Goal: Transaction & Acquisition: Purchase product/service

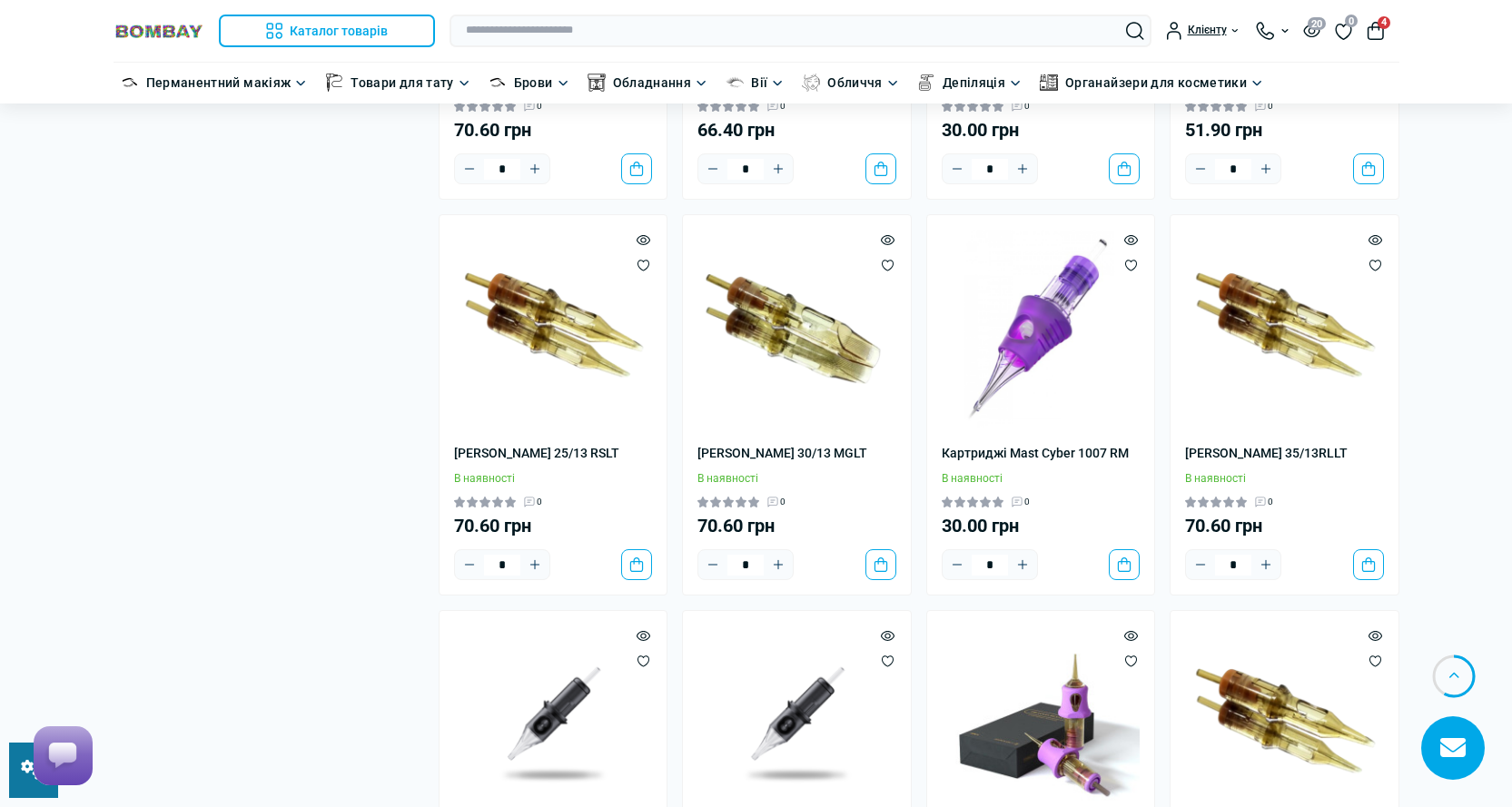
scroll to position [2180, 0]
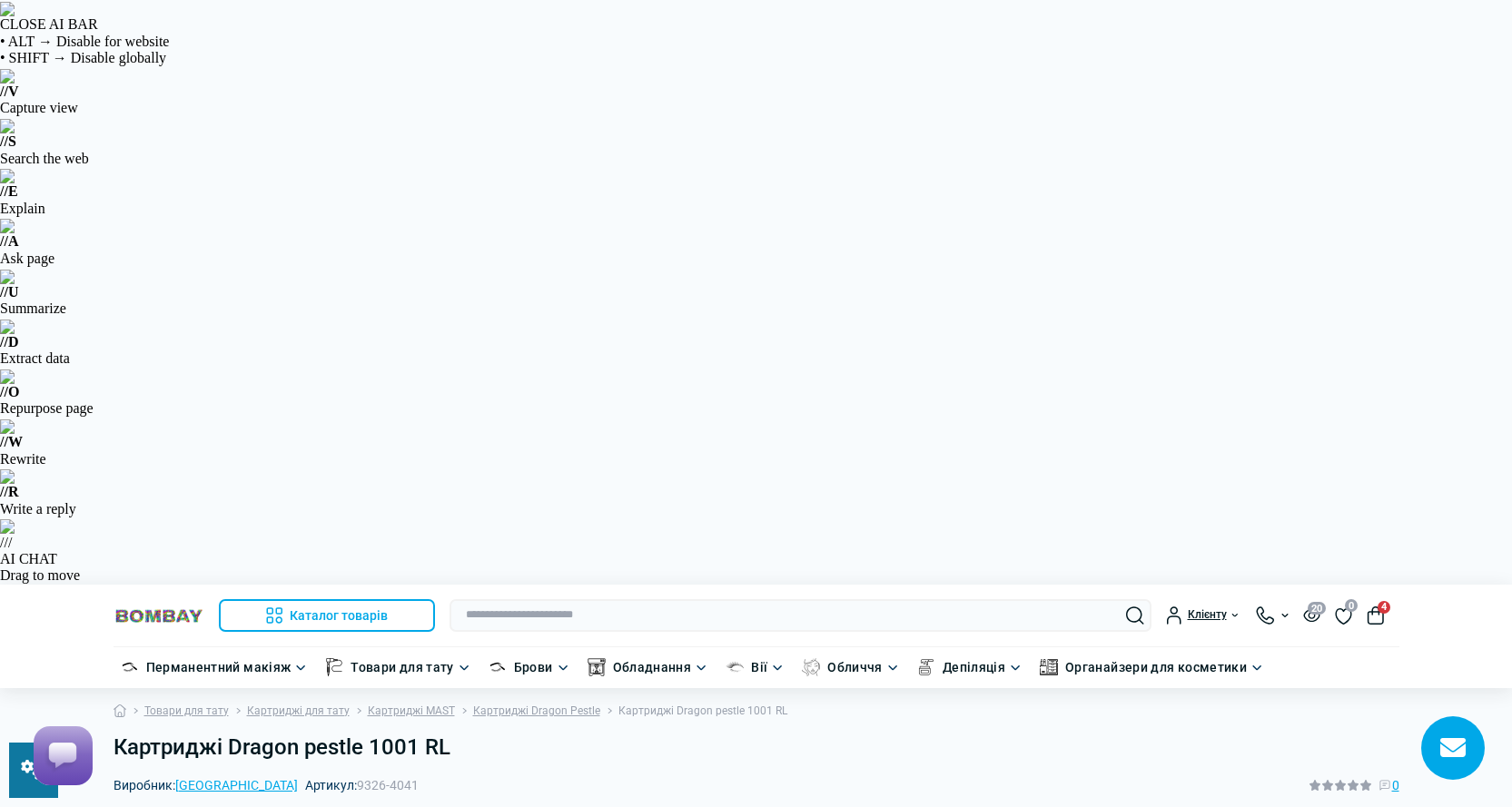
click at [270, 735] on h1 "Картриджі Dragon pestle 1001 RL" at bounding box center [757, 748] width 1286 height 26
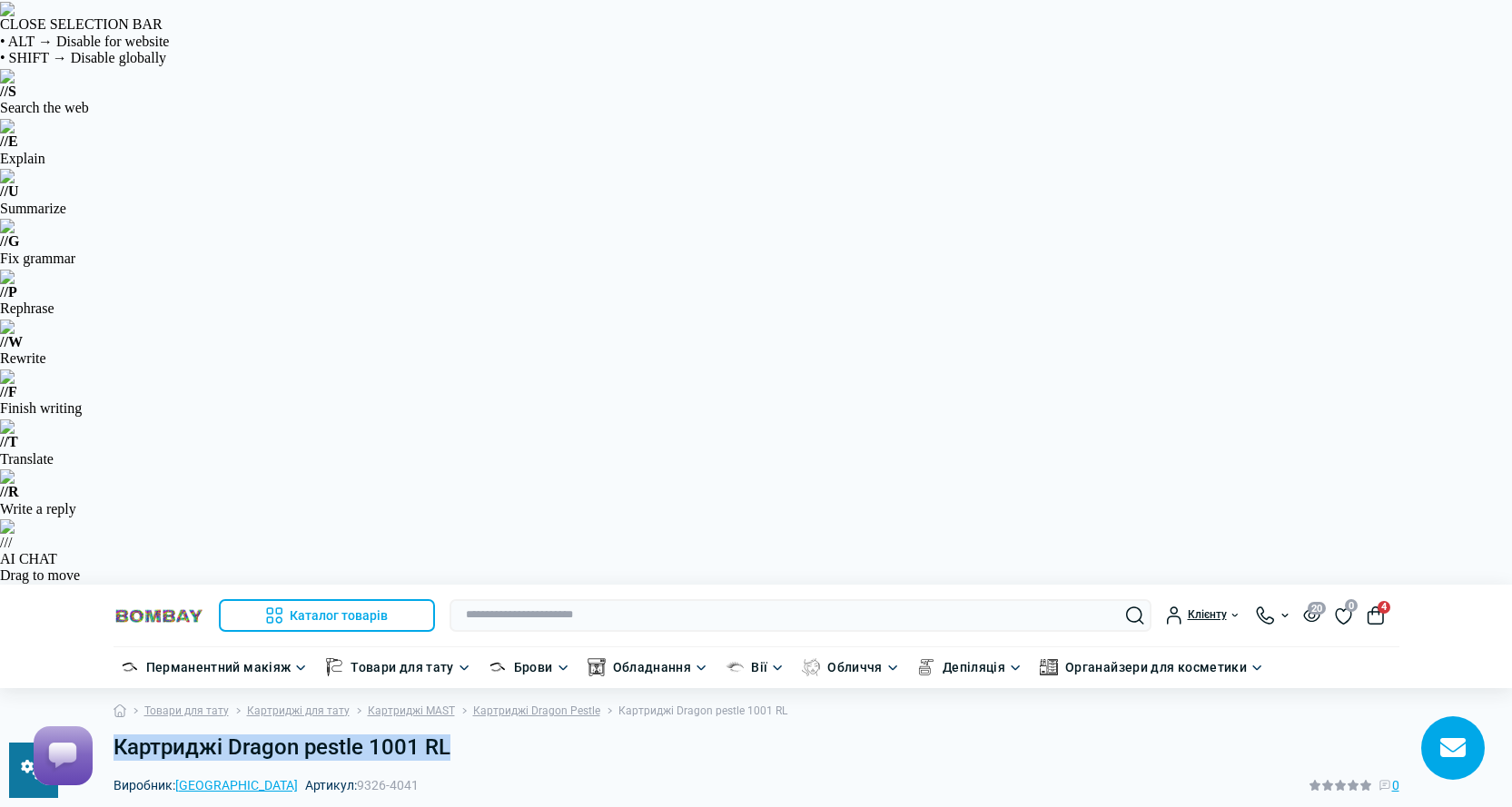
drag, startPoint x: 113, startPoint y: 151, endPoint x: 432, endPoint y: 165, distance: 319.3
click at [457, 735] on h1 "Картриджі Dragon pestle 1001 RL" at bounding box center [757, 748] width 1286 height 26
drag, startPoint x: 419, startPoint y: 159, endPoint x: 297, endPoint y: 162, distance: 122.0
click at [297, 735] on h1 "Картриджі Dragon pestle 1001 RL" at bounding box center [757, 748] width 1286 height 26
drag, startPoint x: 363, startPoint y: 158, endPoint x: 112, endPoint y: 168, distance: 251.2
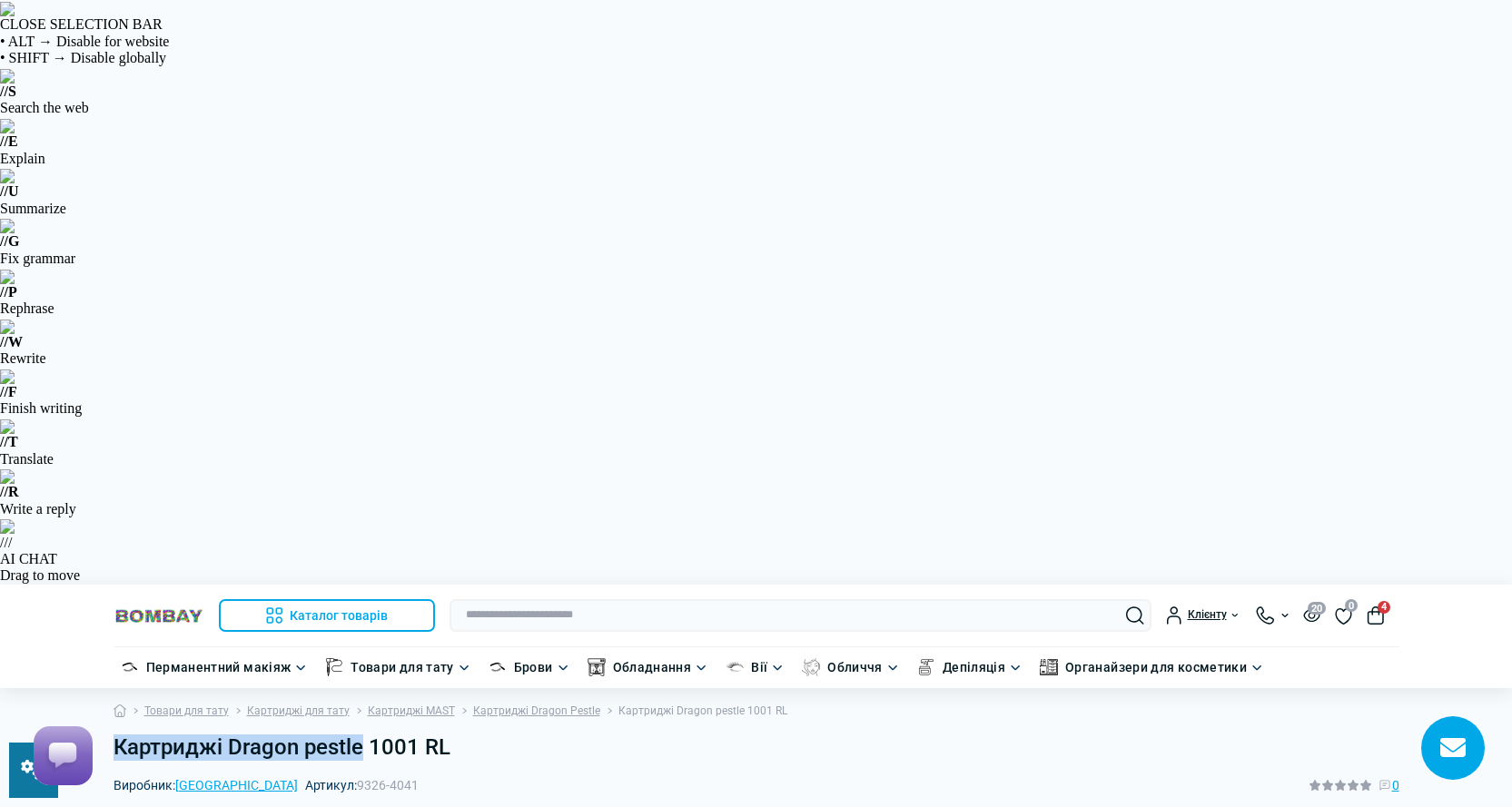
click at [112, 735] on div "Картриджі Dragon pestle 1001 RL" at bounding box center [757, 755] width 1308 height 41
drag, startPoint x: 271, startPoint y: 184, endPoint x: 235, endPoint y: 161, distance: 42.7
click at [235, 735] on h1 "Картриджі Dragon pestle 1001 RL" at bounding box center [757, 748] width 1286 height 26
click at [356, 735] on h1 "Картриджі Dragon pestle 1001 RL" at bounding box center [757, 748] width 1286 height 26
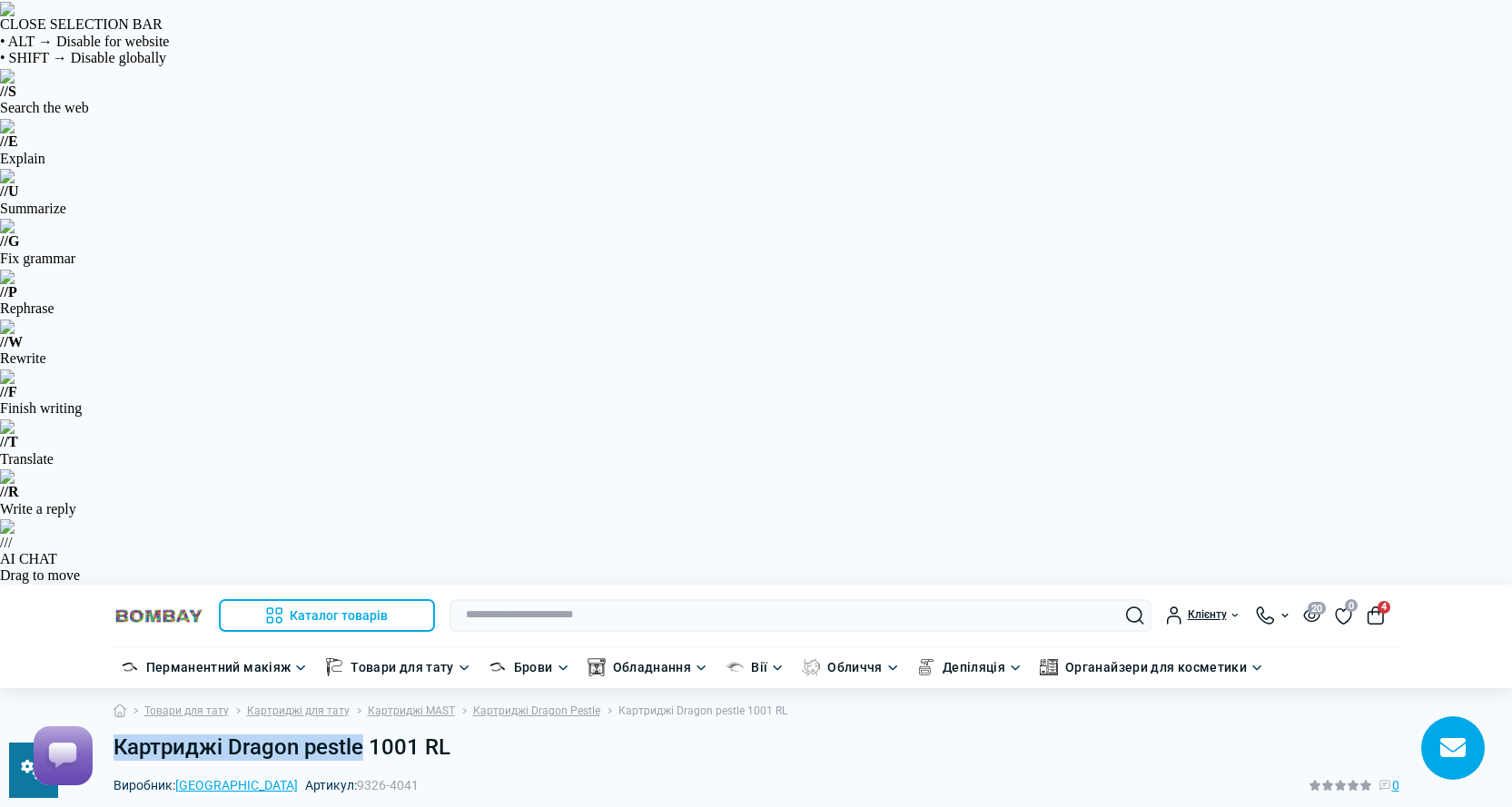
drag, startPoint x: 365, startPoint y: 159, endPoint x: 95, endPoint y: 160, distance: 270.0
copy h1 "Картриджі Dragon pestle"
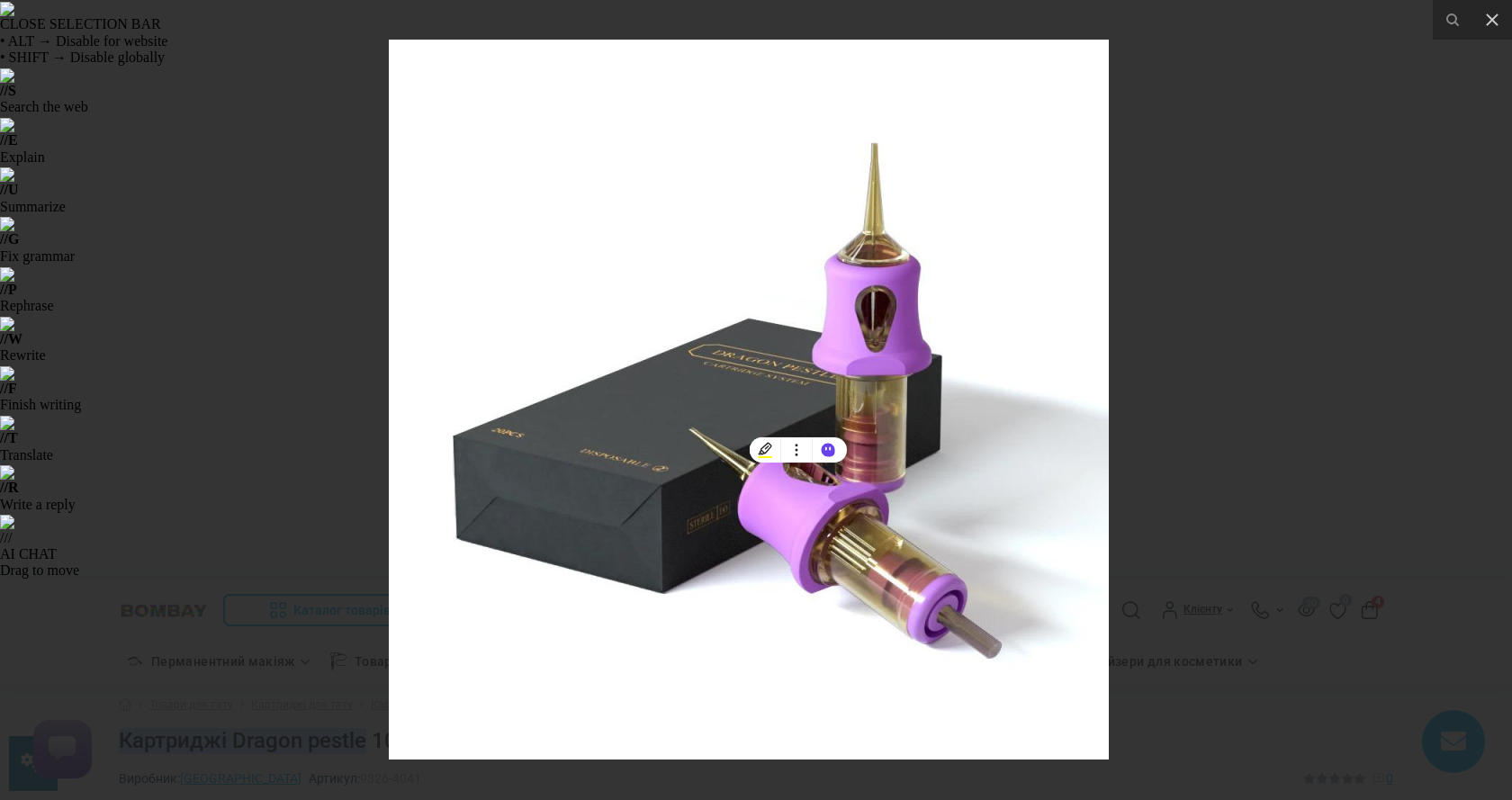
drag, startPoint x: 1303, startPoint y: 253, endPoint x: 1305, endPoint y: 237, distance: 16.1
click at [1120, 171] on div at bounding box center [756, 400] width 1512 height 800
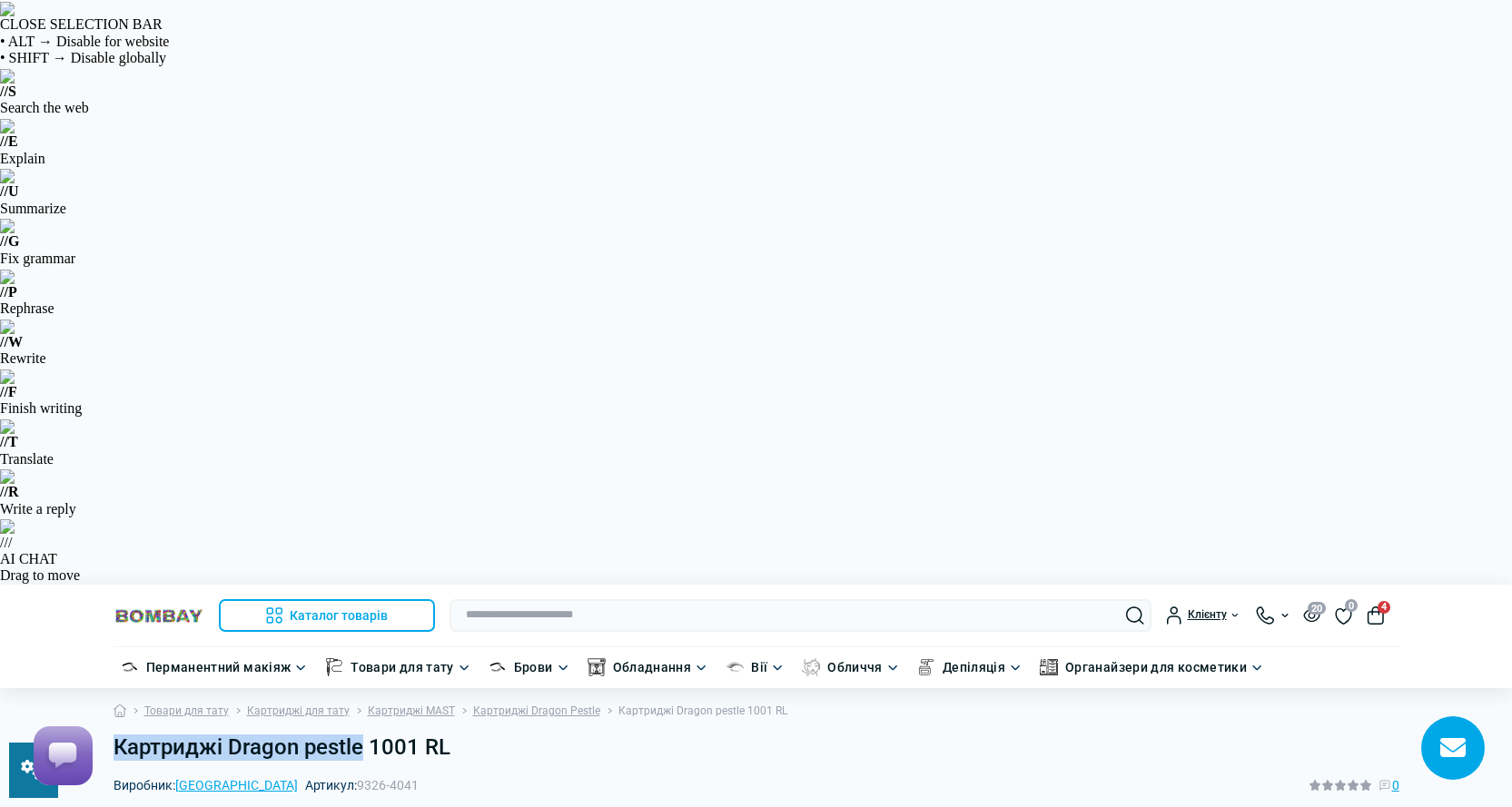
drag, startPoint x: 363, startPoint y: 167, endPoint x: 117, endPoint y: 168, distance: 246.0
click at [117, 735] on h1 "Картриджі Dragon pestle 1001 RL" at bounding box center [757, 748] width 1286 height 26
click at [304, 735] on h1 "Картриджі Dragon pestle 1001 RL" at bounding box center [757, 748] width 1286 height 26
drag, startPoint x: 363, startPoint y: 159, endPoint x: 233, endPoint y: 163, distance: 130.1
click at [233, 735] on h1 "Картриджі Dragon pestle 1001 RL" at bounding box center [757, 748] width 1286 height 26
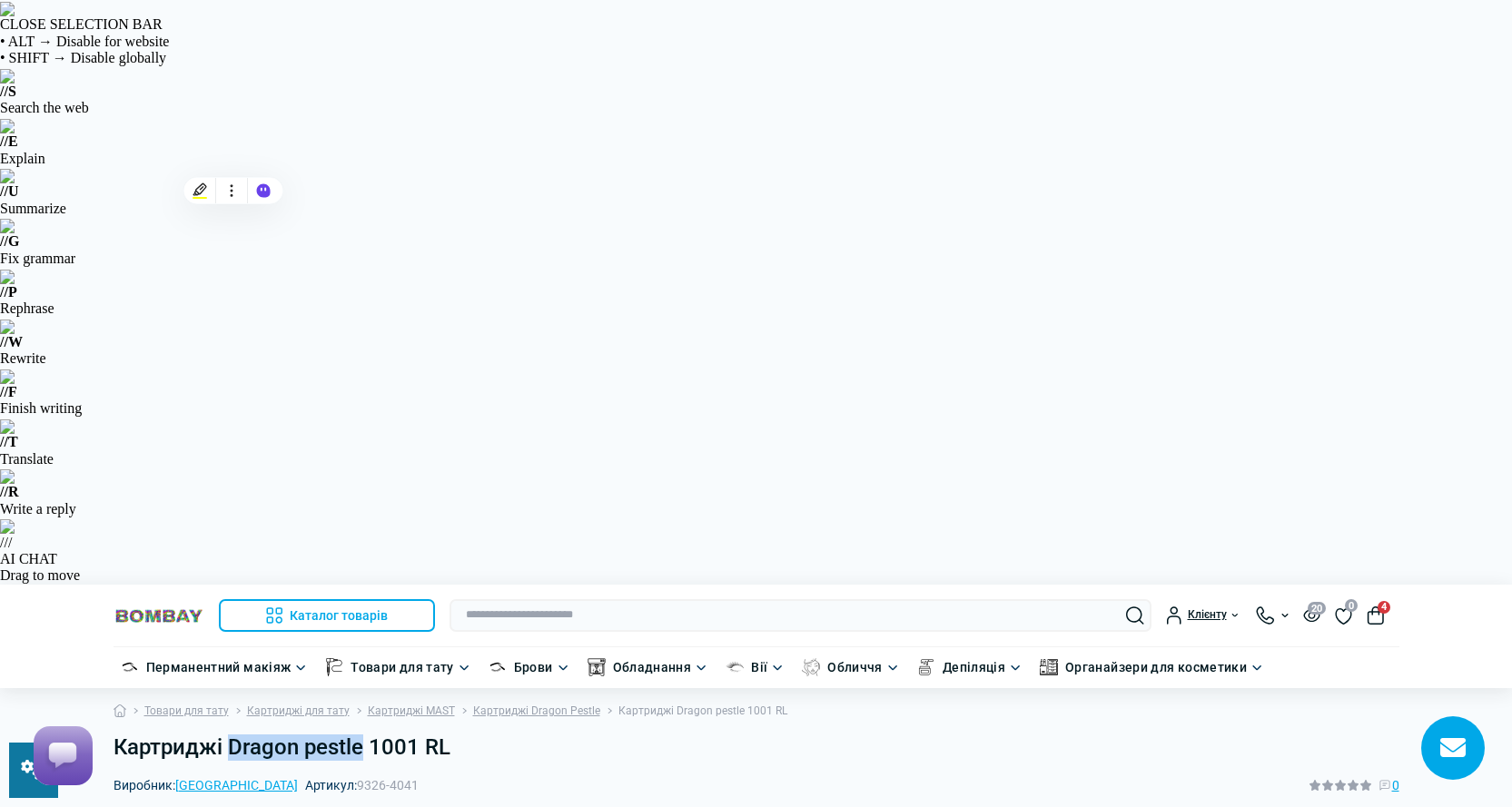
copy h1 "Dragon pestle"
